Goal: Complete application form

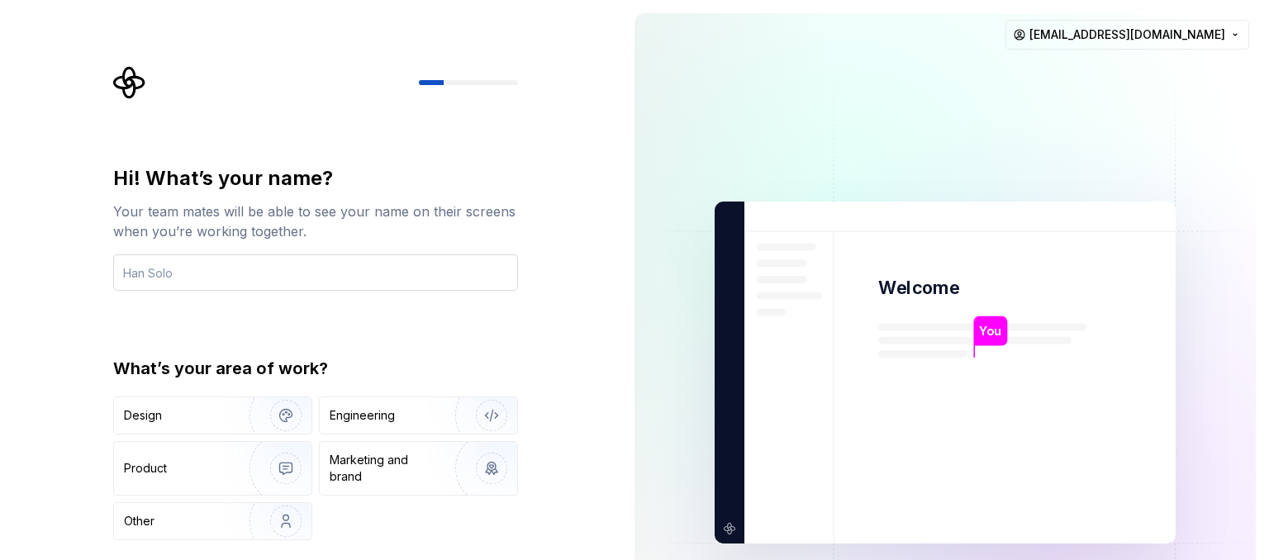
click at [152, 277] on input "text" at bounding box center [315, 272] width 405 height 36
click at [139, 272] on input "text" at bounding box center [315, 272] width 405 height 36
click at [163, 275] on input "text" at bounding box center [315, 272] width 405 height 36
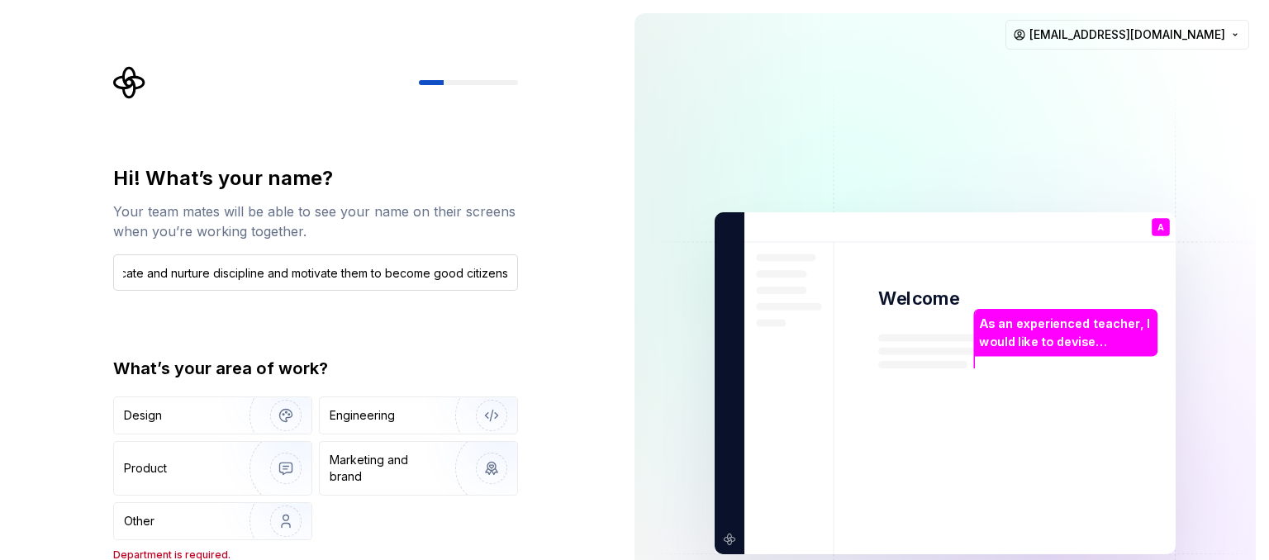
click at [145, 273] on input "As an experienced teacher, I would like to devise captivating ,fascinating and …" at bounding box center [315, 272] width 405 height 36
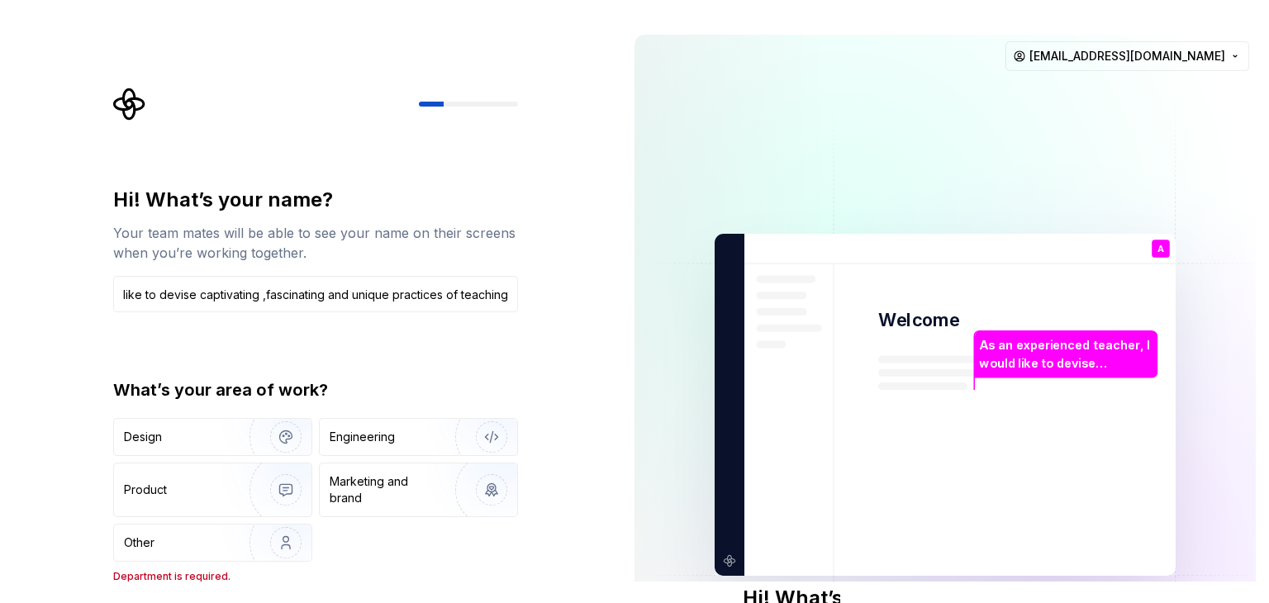
scroll to position [0, 0]
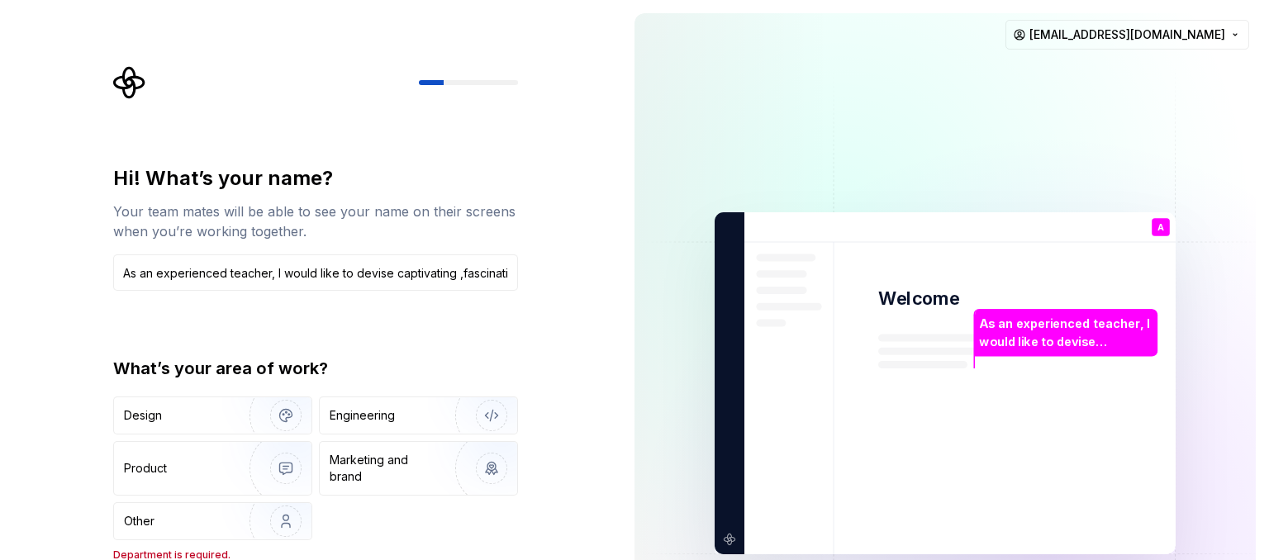
drag, startPoint x: 507, startPoint y: 275, endPoint x: 34, endPoint y: 278, distance: 473.2
click at [34, 278] on div "Hi! What’s your name? Your team mates will be able to see your name on their sc…" at bounding box center [310, 383] width 621 height 766
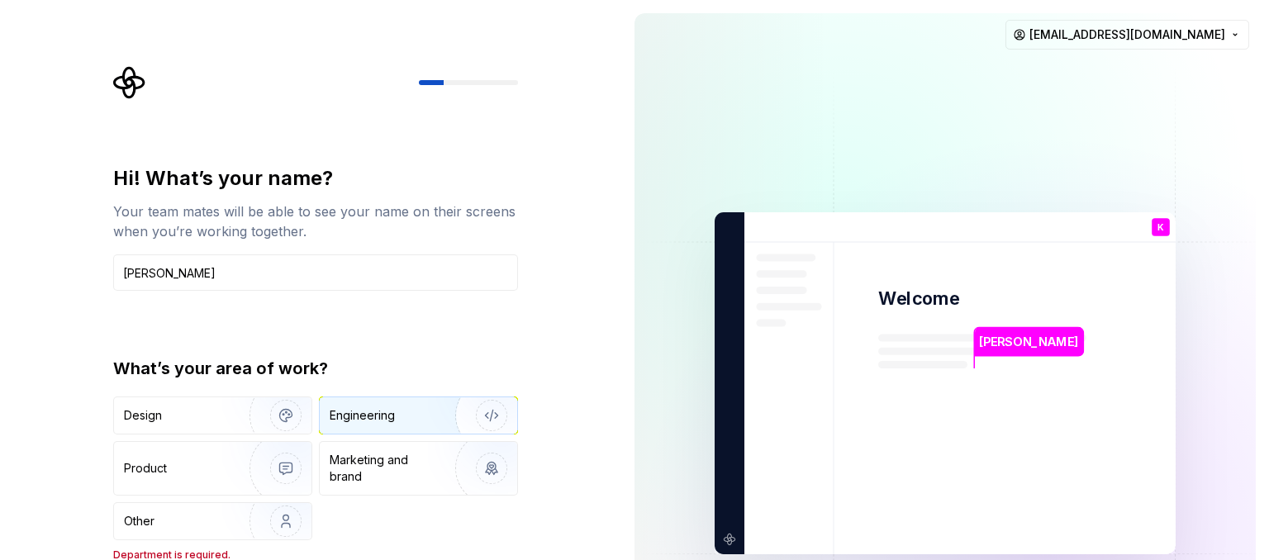
type input "[PERSON_NAME]"
click at [346, 416] on div "Engineering" at bounding box center [362, 415] width 65 height 17
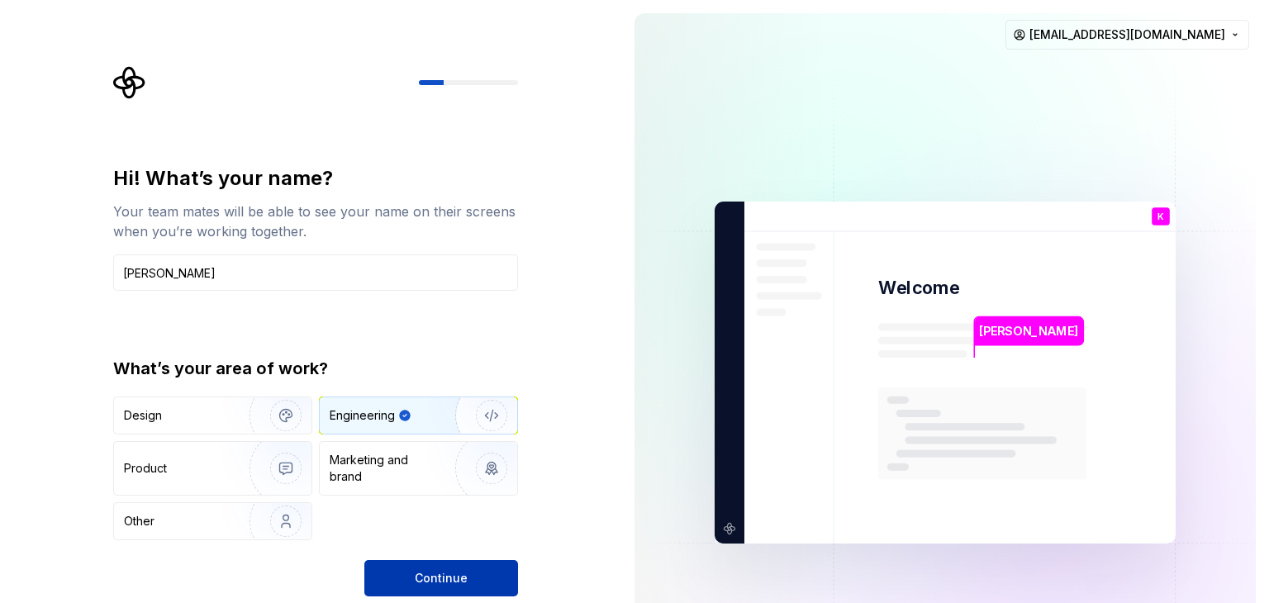
click at [425, 559] on span "Continue" at bounding box center [441, 578] width 53 height 17
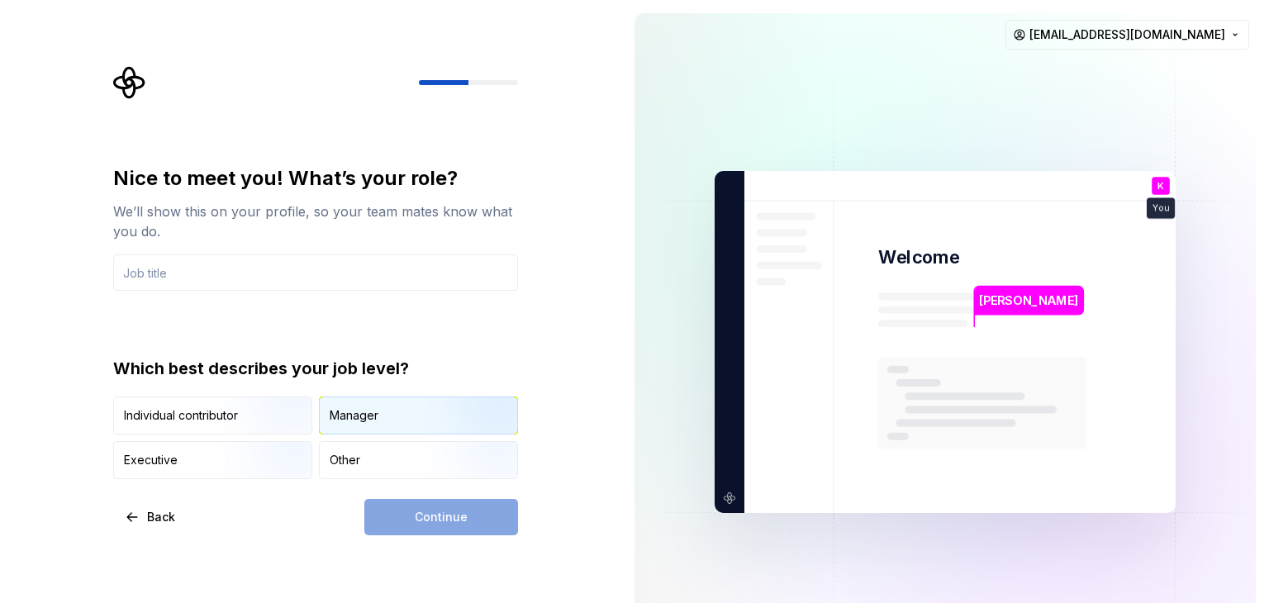
click at [339, 404] on div "Manager" at bounding box center [418, 415] width 197 height 36
click at [412, 510] on div "Continue" at bounding box center [441, 517] width 154 height 36
click at [460, 529] on div "Continue" at bounding box center [441, 517] width 154 height 36
click at [154, 288] on input "text" at bounding box center [315, 272] width 405 height 36
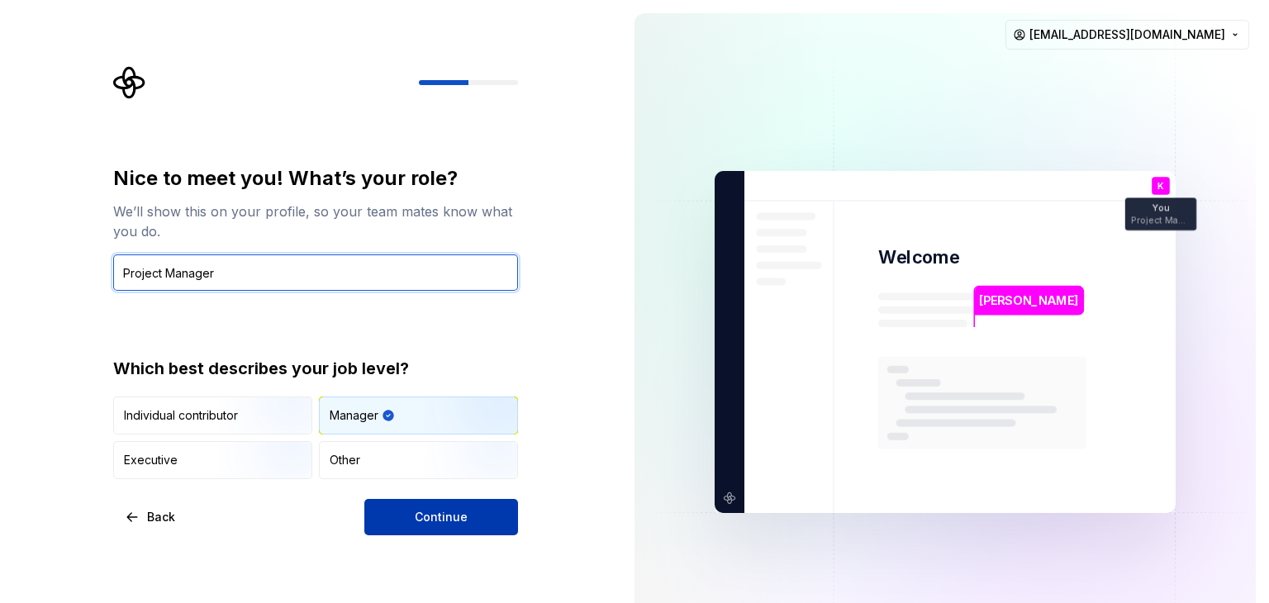
type input "Project Manager"
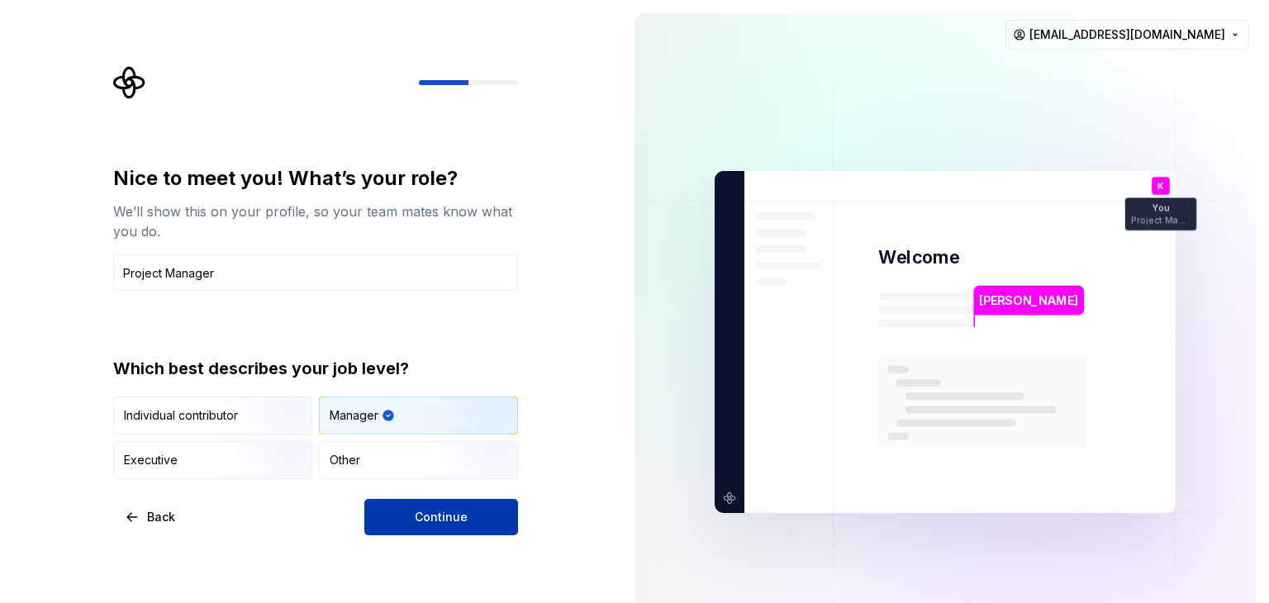
click at [427, 522] on span "Continue" at bounding box center [441, 517] width 53 height 17
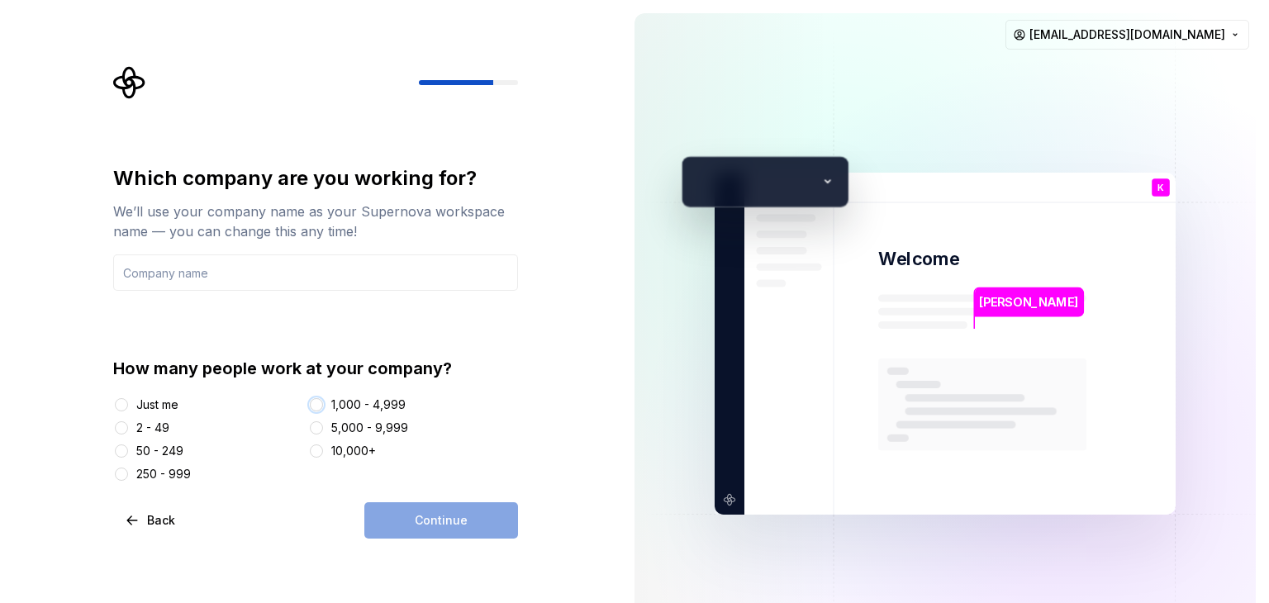
click at [315, 406] on button "1,000 - 4,999" at bounding box center [316, 404] width 13 height 13
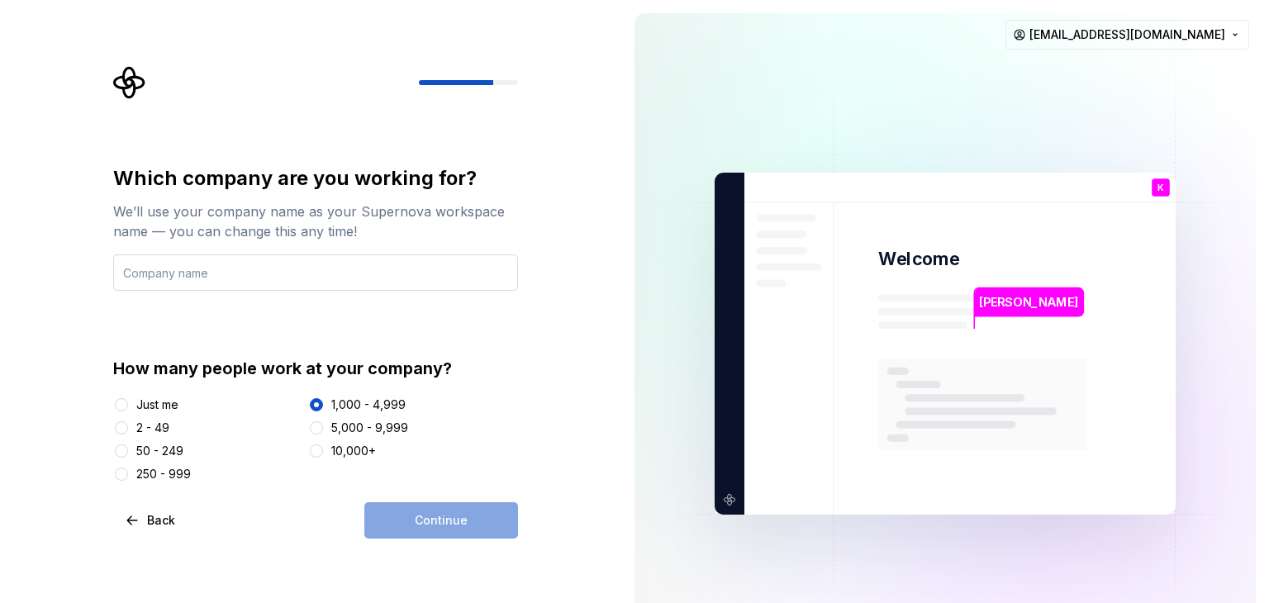
click at [140, 272] on input "text" at bounding box center [315, 272] width 405 height 36
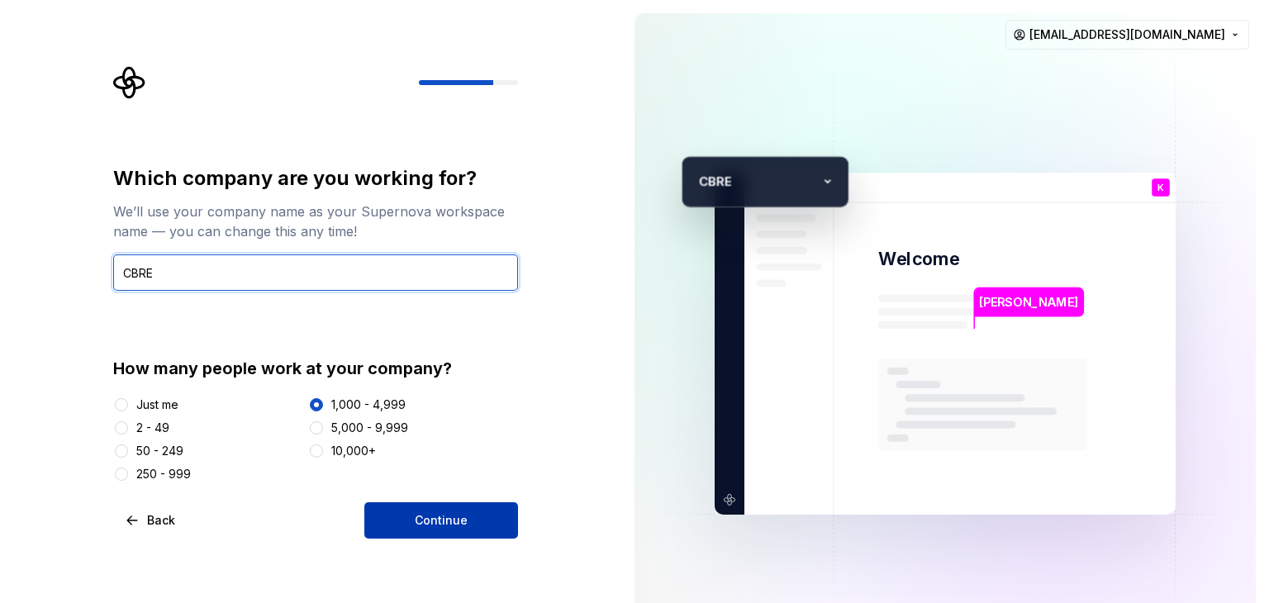
type input "CBRE"
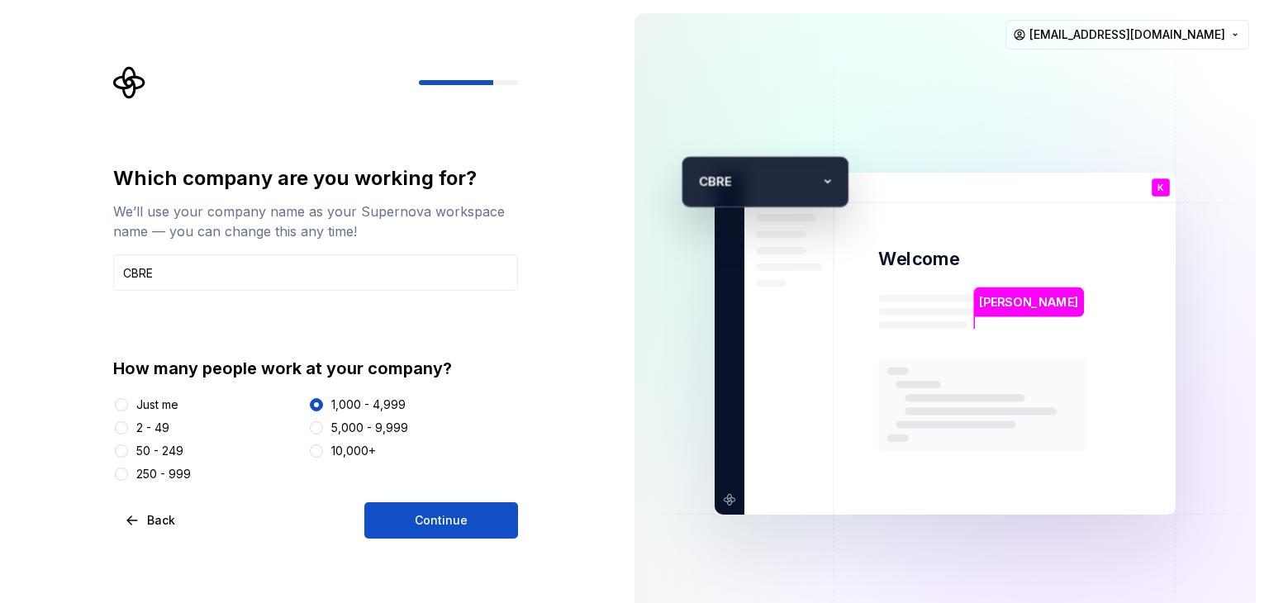
click at [438, 518] on span "Continue" at bounding box center [441, 520] width 53 height 17
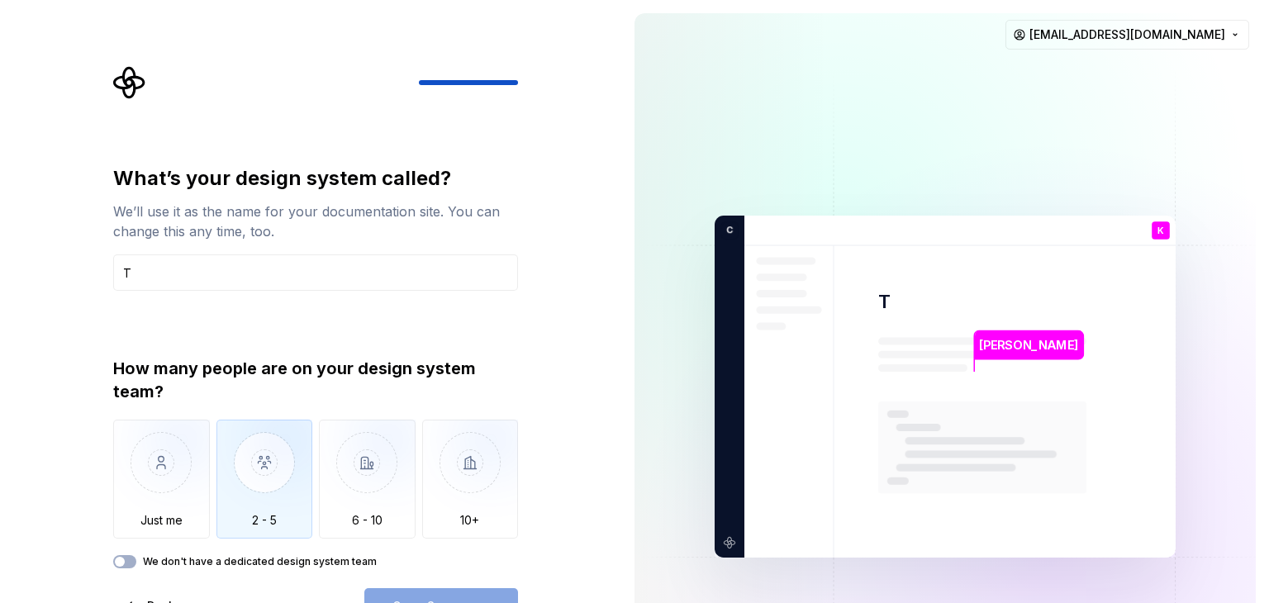
type input "T"
click at [273, 486] on img "button" at bounding box center [264, 475] width 97 height 111
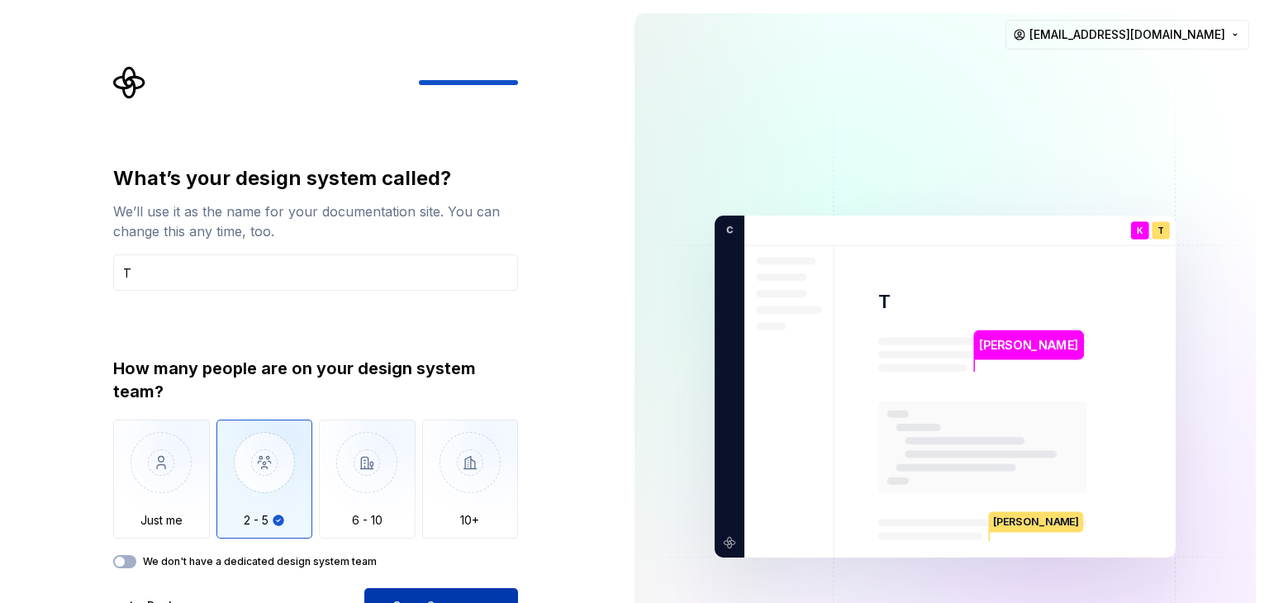
click at [418, 559] on button "Open Supernova" at bounding box center [441, 606] width 154 height 36
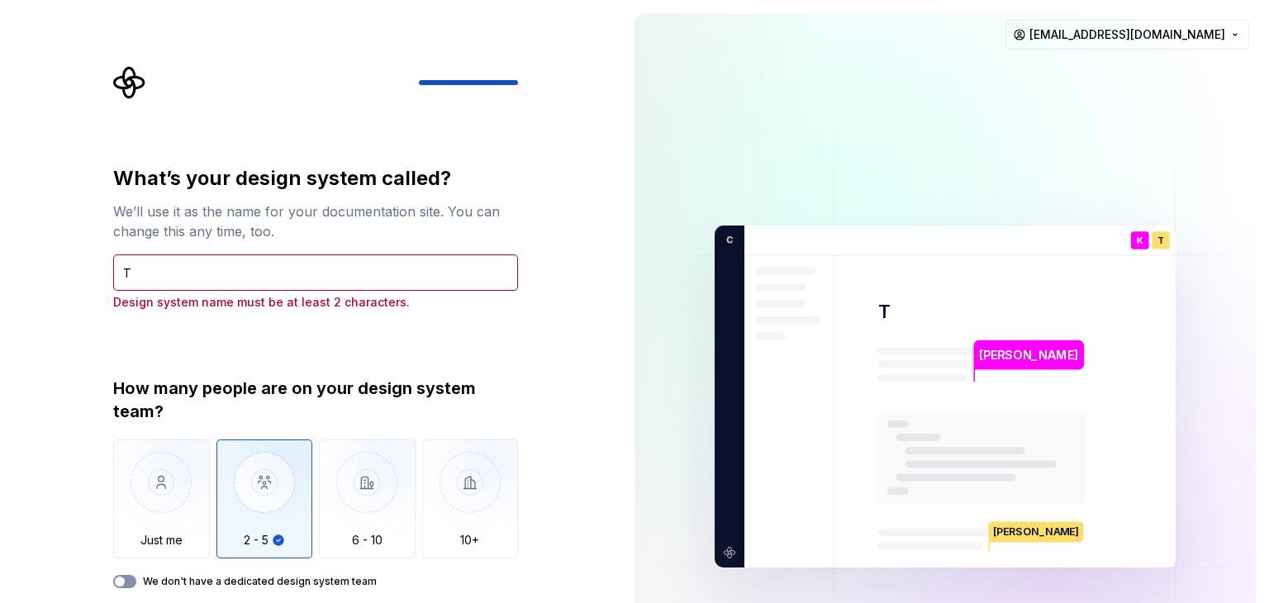
click at [133, 559] on button "We don't have a dedicated design system team" at bounding box center [124, 581] width 23 height 13
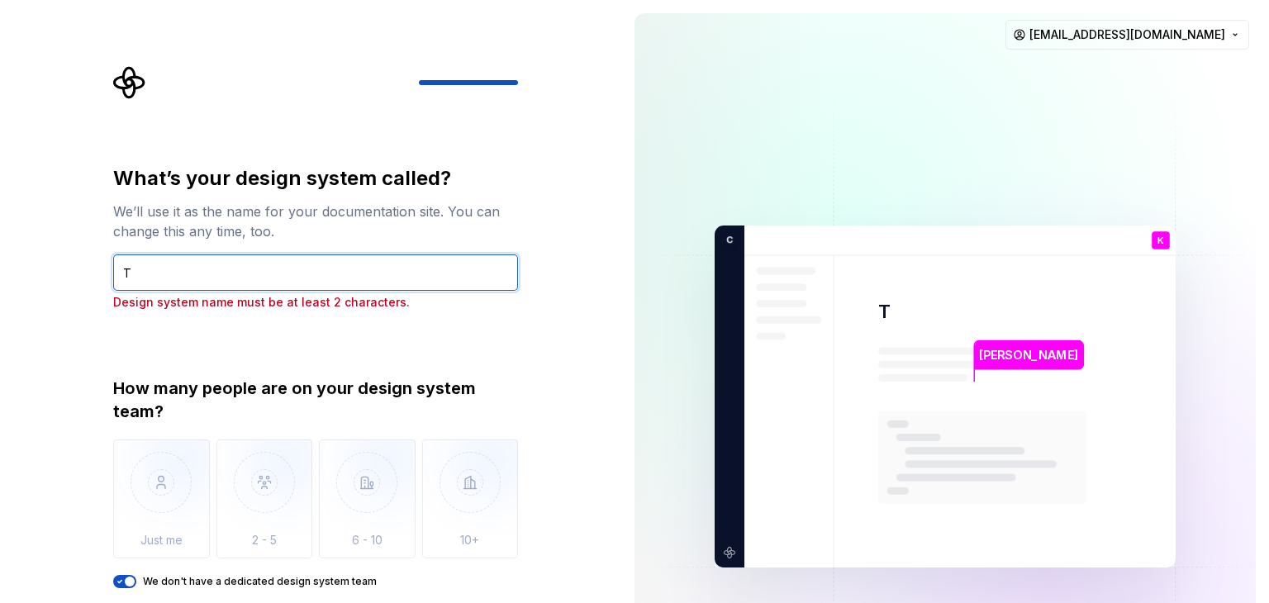
click at [145, 273] on input "T" at bounding box center [315, 272] width 405 height 36
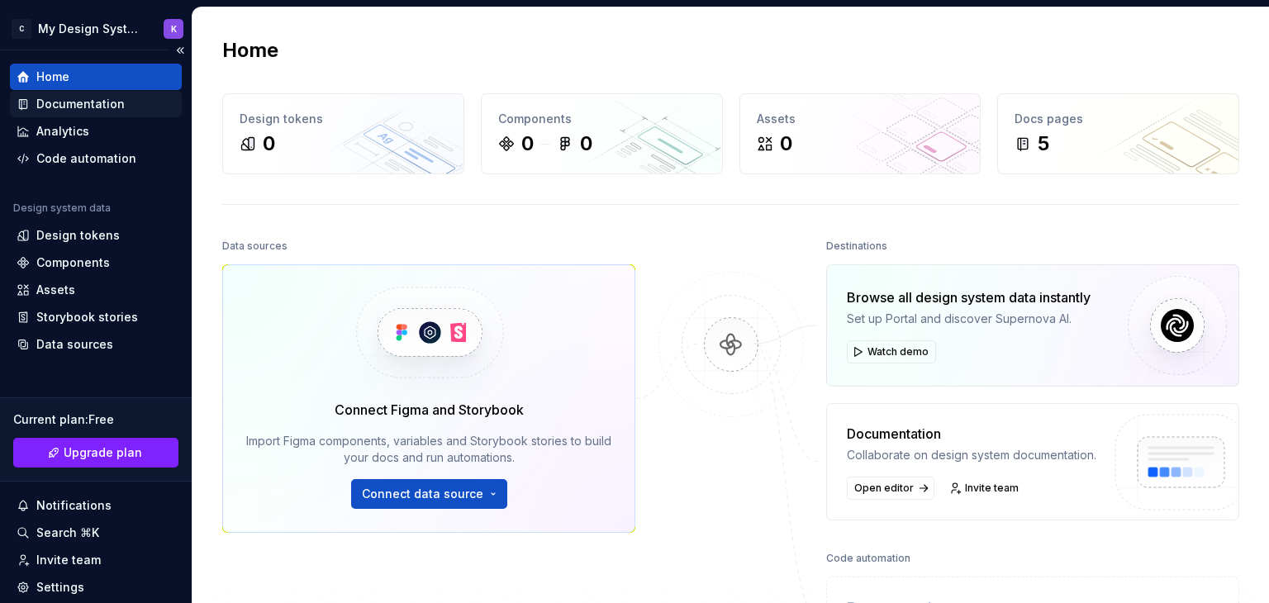
click at [54, 93] on div "Documentation" at bounding box center [96, 104] width 172 height 26
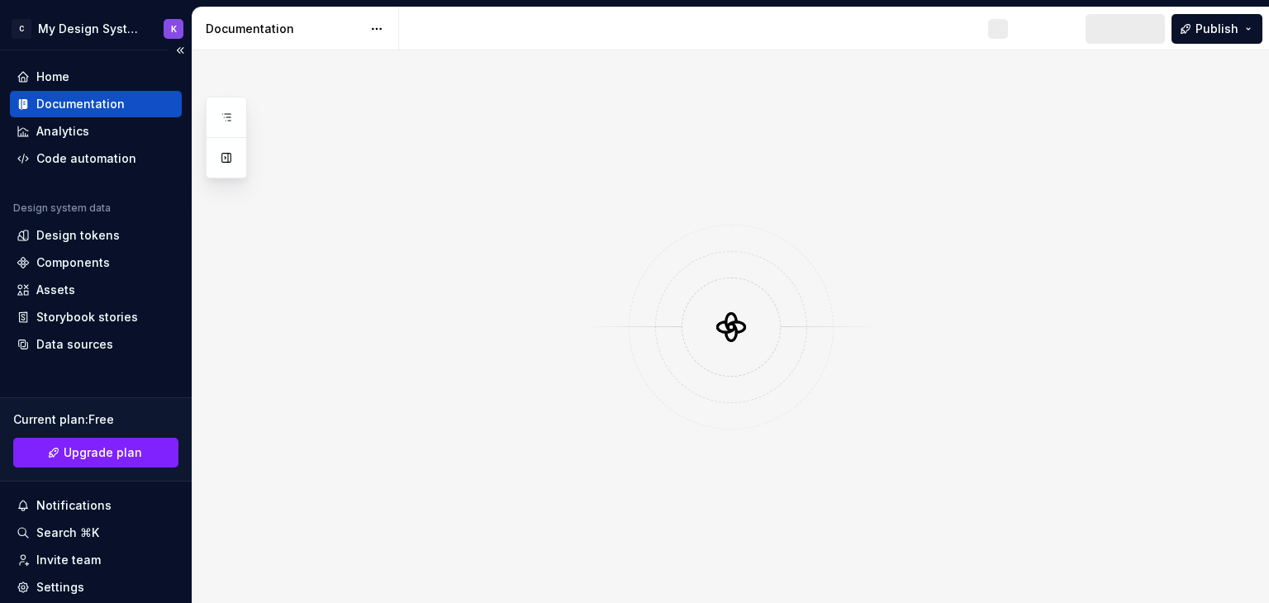
click at [46, 106] on div "Documentation" at bounding box center [80, 104] width 88 height 17
